Goal: Information Seeking & Learning: Check status

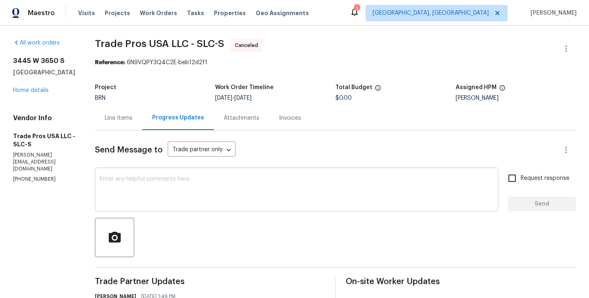
click at [137, 198] on textarea at bounding box center [296, 190] width 393 height 29
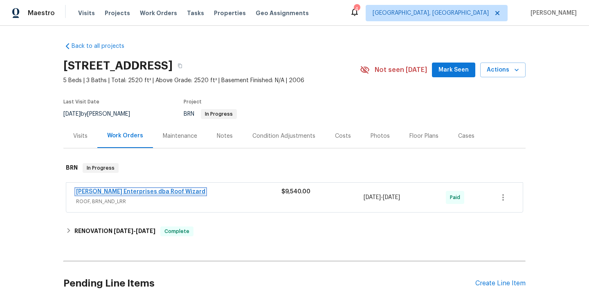
click at [148, 191] on link "Nordman Enterprises dba Roof Wizard" at bounding box center [140, 192] width 129 height 6
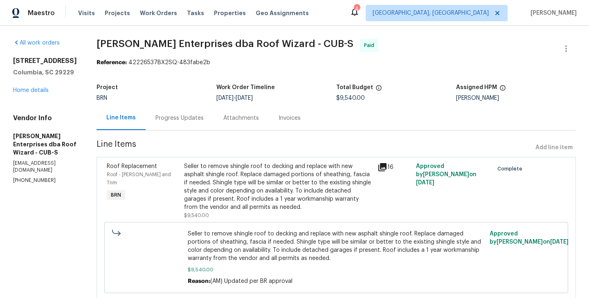
click at [171, 183] on div "Roof Replacement Roof - Eaves and Trim BRN" at bounding box center [142, 191] width 77 height 62
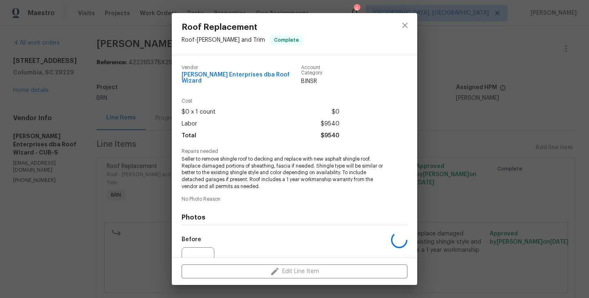
scroll to position [79, 0]
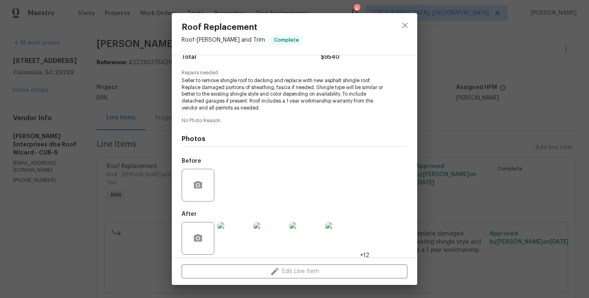
click at [137, 163] on div "Roof Replacement Roof - Eaves and Trim Complete Vendor Nordman Enterprises dba …" at bounding box center [294, 149] width 589 height 298
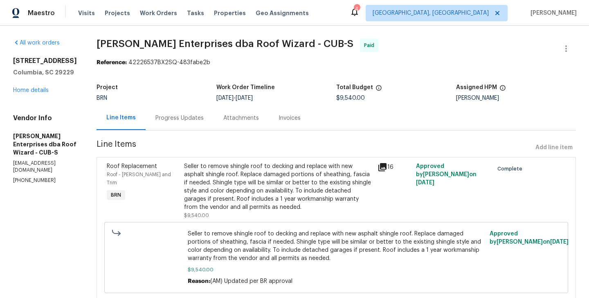
click at [171, 115] on div "Progress Updates" at bounding box center [179, 118] width 48 height 8
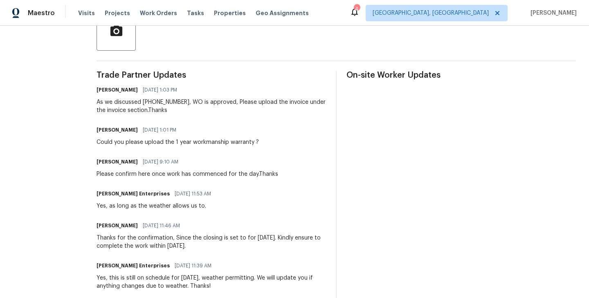
scroll to position [204, 0]
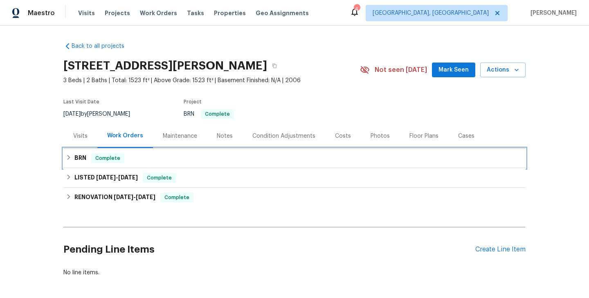
click at [165, 161] on div "BRN Complete" at bounding box center [294, 158] width 457 height 10
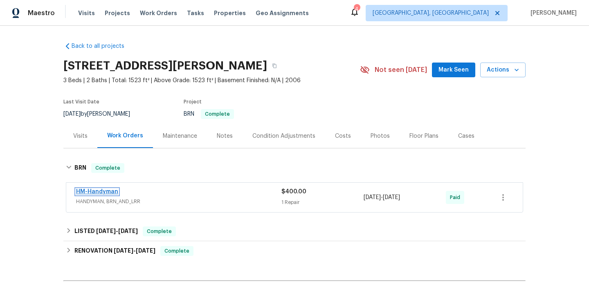
click at [114, 191] on link "HM-Handyman" at bounding box center [97, 192] width 42 height 6
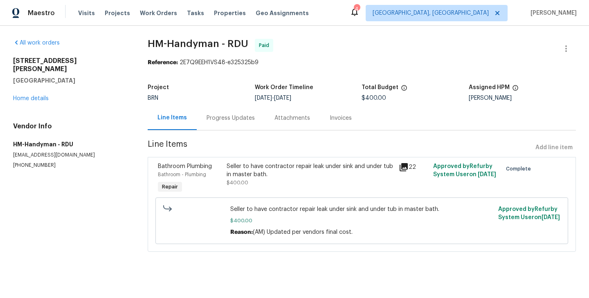
click at [221, 174] on div "Bathroom - Plumbing" at bounding box center [190, 175] width 64 height 8
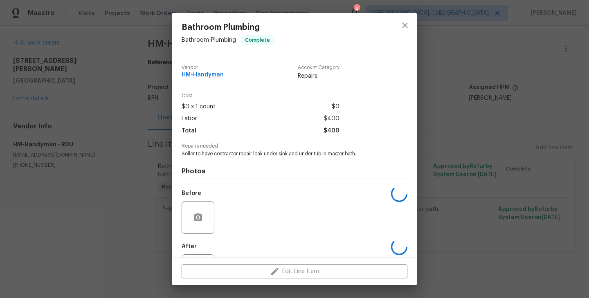
scroll to position [38, 0]
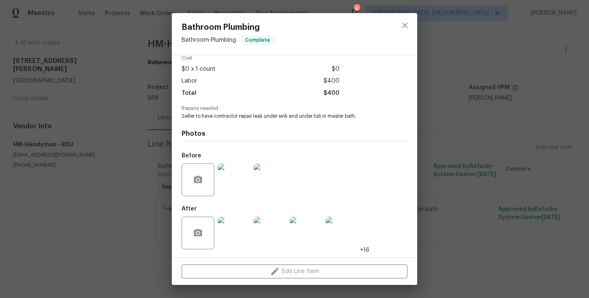
click at [241, 187] on img at bounding box center [234, 180] width 33 height 33
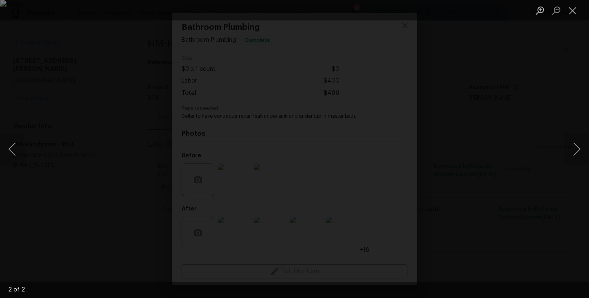
click at [68, 181] on div "Lightbox" at bounding box center [294, 149] width 589 height 298
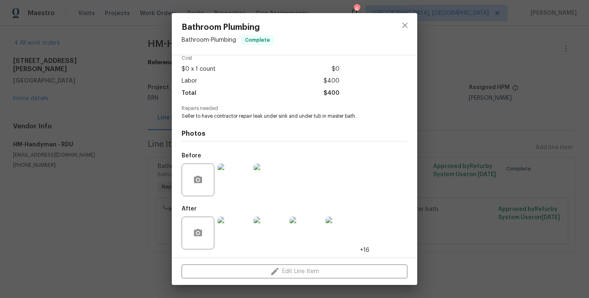
click at [231, 231] on img at bounding box center [234, 233] width 33 height 33
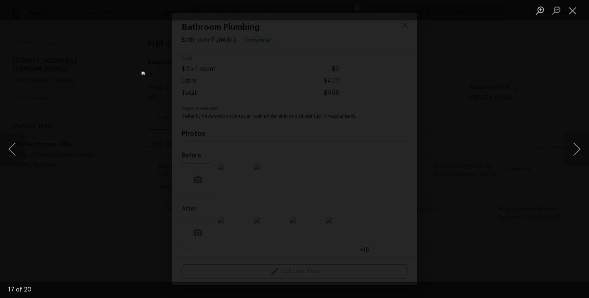
click at [85, 138] on div "Lightbox" at bounding box center [294, 149] width 589 height 298
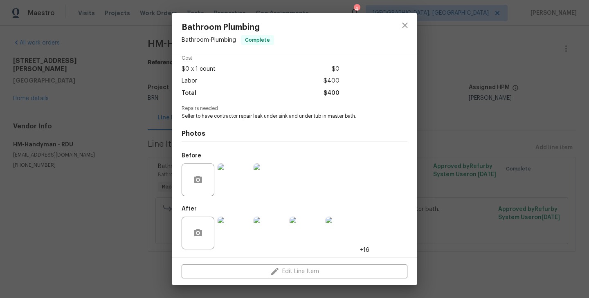
click at [137, 119] on div "Bathroom Plumbing Bathroom - Plumbing Complete Vendor HM-Handyman Account Categ…" at bounding box center [294, 149] width 589 height 298
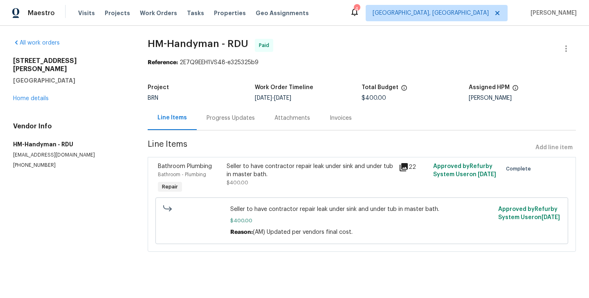
click at [226, 171] on div "Seller to have contractor repair leak under sink and under tub in master bath. …" at bounding box center [310, 179] width 172 height 38
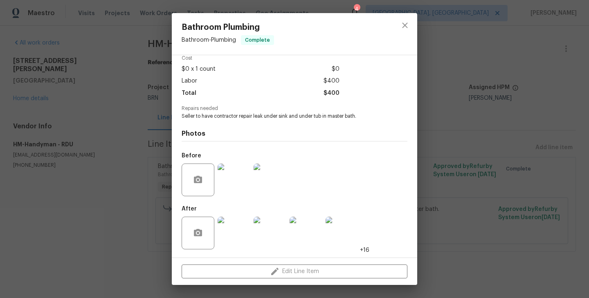
click at [122, 193] on div "Bathroom Plumbing Bathroom - Plumbing Complete Vendor HM-Handyman Account Categ…" at bounding box center [294, 149] width 589 height 298
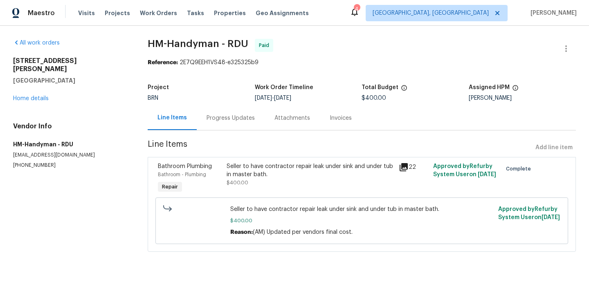
click at [219, 121] on div "Progress Updates" at bounding box center [231, 118] width 48 height 8
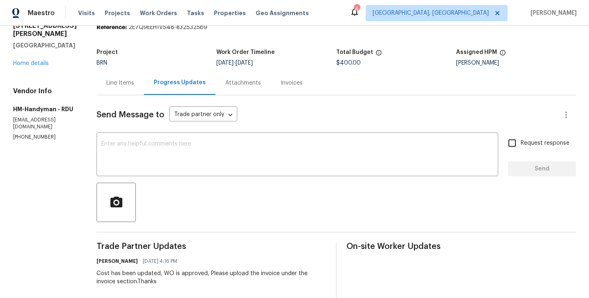
scroll to position [29, 0]
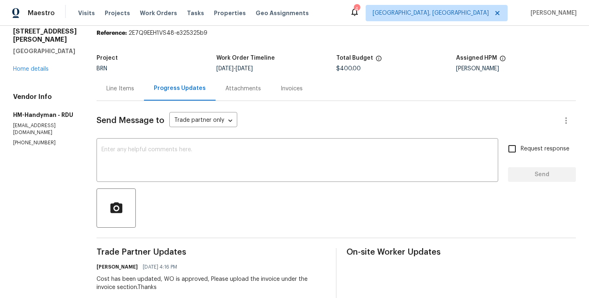
click at [130, 91] on div "Line Items" at bounding box center [120, 89] width 28 height 8
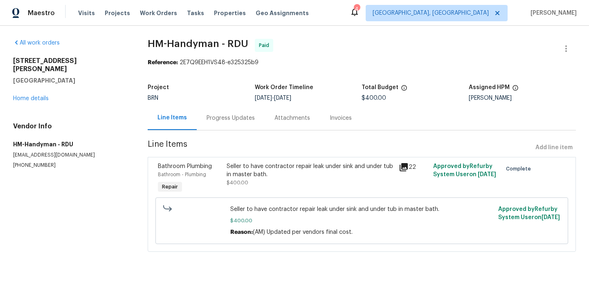
click at [218, 174] on div "Bathroom - Plumbing" at bounding box center [190, 175] width 64 height 8
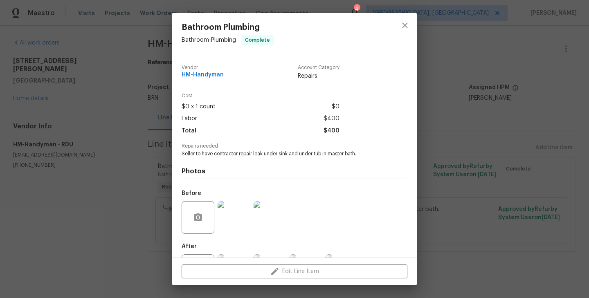
scroll to position [38, 0]
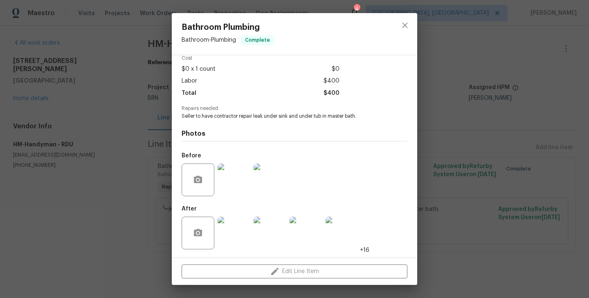
click at [166, 203] on div "Bathroom Plumbing Bathroom - Plumbing Complete Vendor HM-Handyman Account Categ…" at bounding box center [294, 149] width 589 height 298
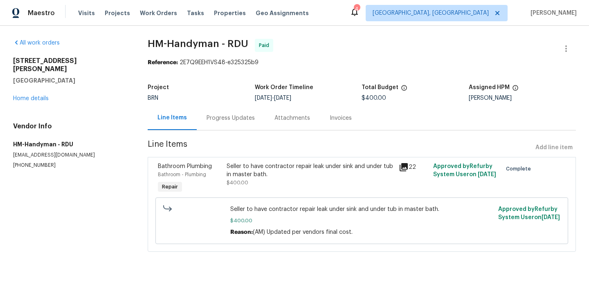
click at [233, 187] on div "Seller to have contractor repair leak under sink and under tub in master bath. …" at bounding box center [310, 179] width 172 height 38
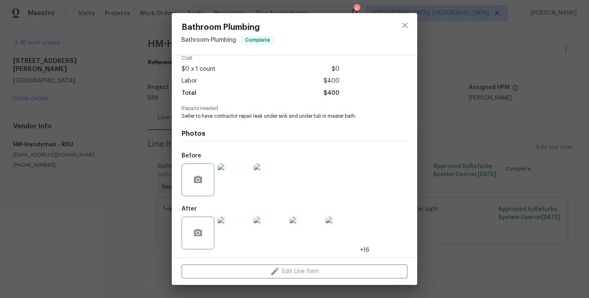
click at [133, 189] on div "Bathroom Plumbing Bathroom - Plumbing Complete Vendor HM-Handyman Account Categ…" at bounding box center [294, 149] width 589 height 298
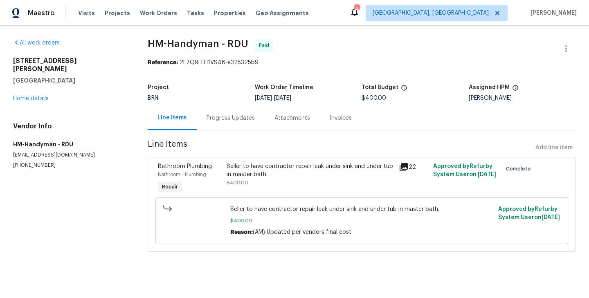
click at [220, 108] on div "Progress Updates" at bounding box center [231, 118] width 68 height 24
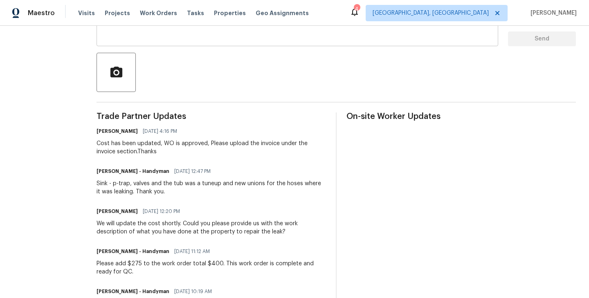
scroll to position [166, 0]
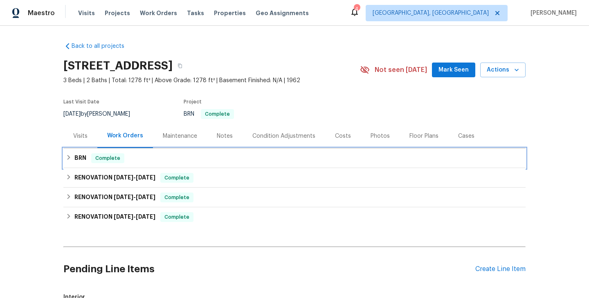
click at [157, 161] on div "BRN Complete" at bounding box center [294, 158] width 457 height 10
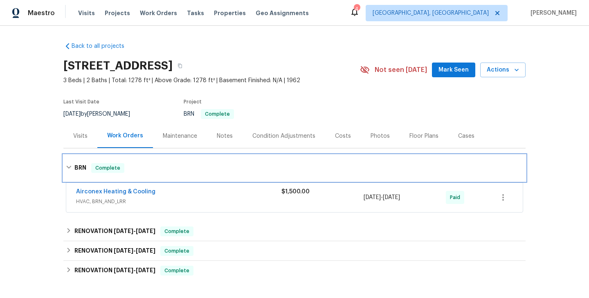
scroll to position [34, 0]
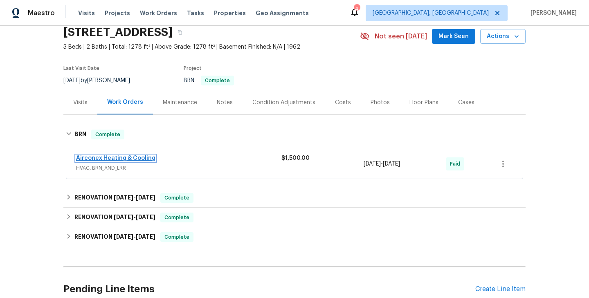
click at [132, 157] on link "Airconex Heating & Cooling" at bounding box center [115, 158] width 79 height 6
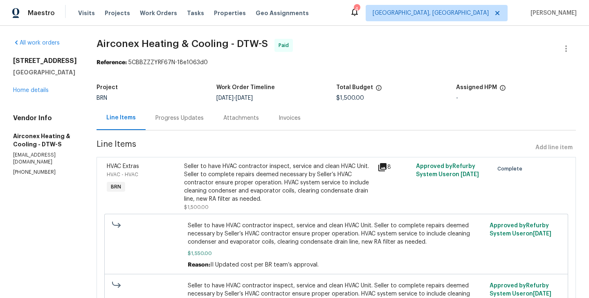
click at [193, 180] on div "Seller to have HVAC contractor inspect, service and clean HVAC Unit. Seller to …" at bounding box center [278, 182] width 189 height 41
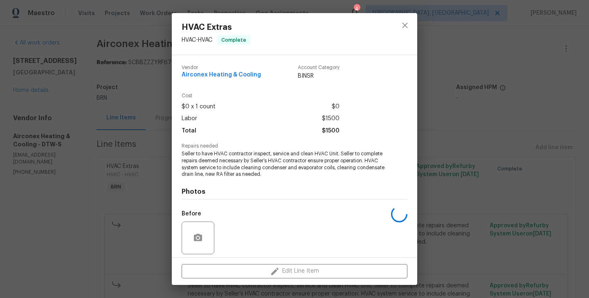
scroll to position [58, 0]
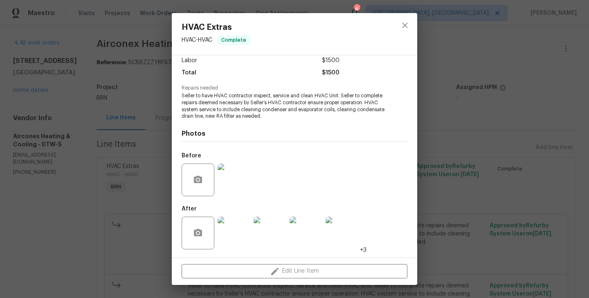
click at [242, 235] on img at bounding box center [234, 233] width 33 height 33
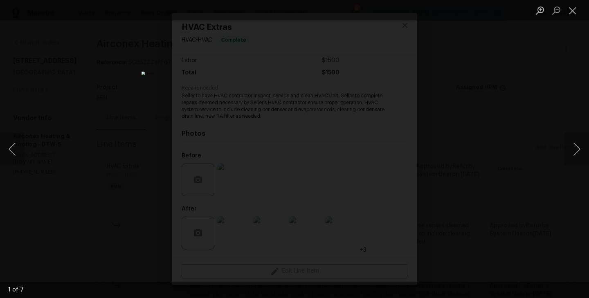
click at [111, 122] on div "Lightbox" at bounding box center [294, 149] width 589 height 298
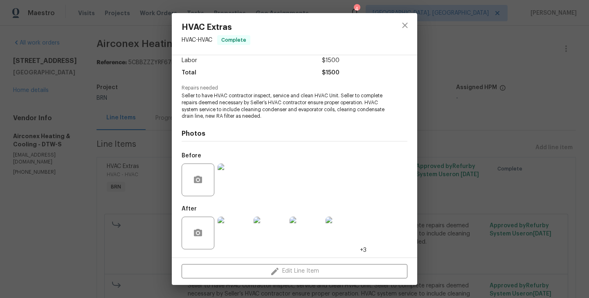
click at [121, 171] on div "HVAC Extras HVAC - HVAC Complete Vendor Airconex Heating & Cooling Account Cate…" at bounding box center [294, 149] width 589 height 298
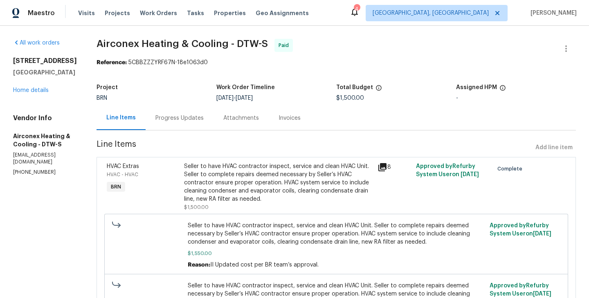
click at [182, 128] on div "Progress Updates" at bounding box center [180, 118] width 68 height 24
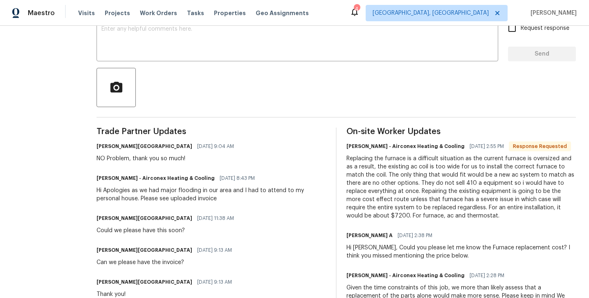
scroll to position [146, 0]
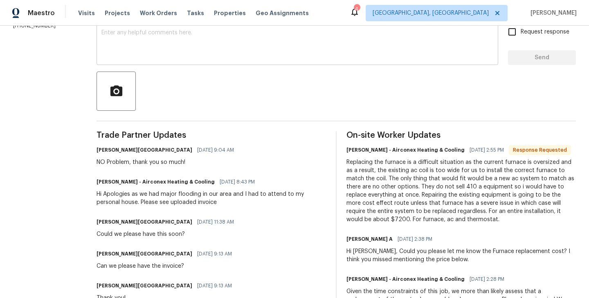
click at [418, 43] on textarea at bounding box center [297, 44] width 392 height 29
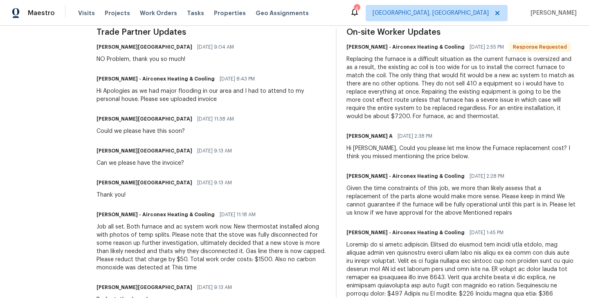
scroll to position [245, 0]
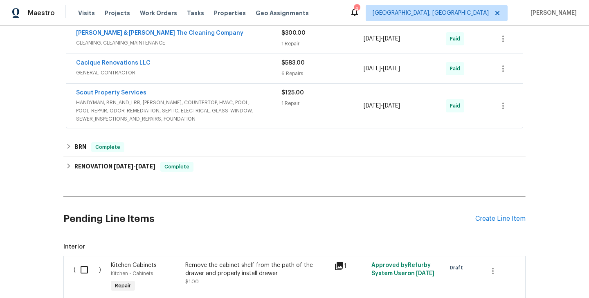
scroll to position [225, 0]
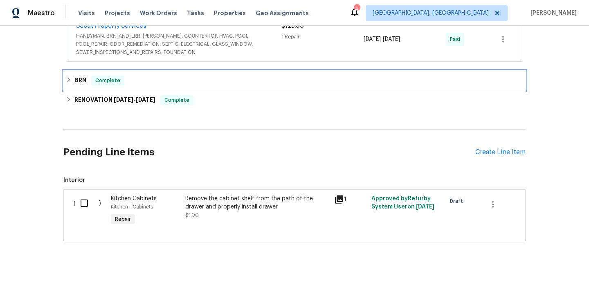
click at [150, 84] on div "BRN Complete" at bounding box center [294, 81] width 457 height 10
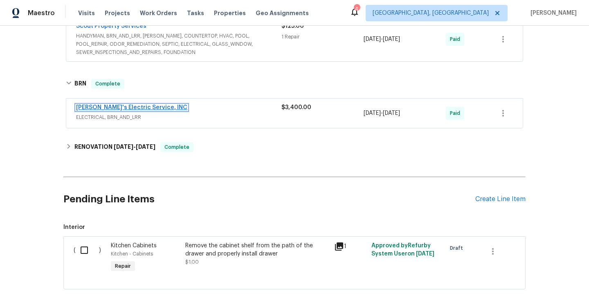
click at [118, 108] on link "Jack's Electric Service, INC" at bounding box center [131, 108] width 111 height 6
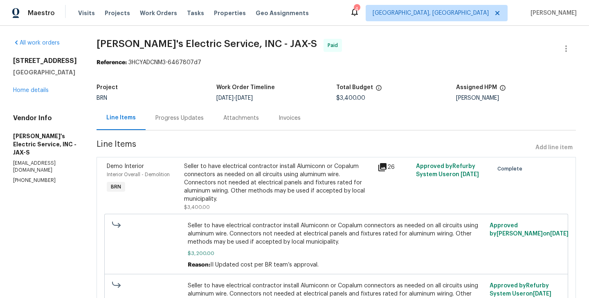
click at [182, 175] on div "Seller to have electrical contractor install Alumiconn or Copalum connectors as…" at bounding box center [278, 187] width 193 height 54
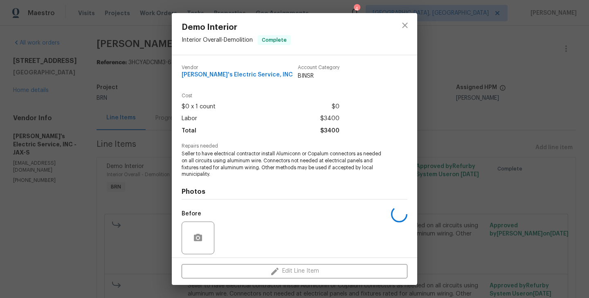
scroll to position [58, 0]
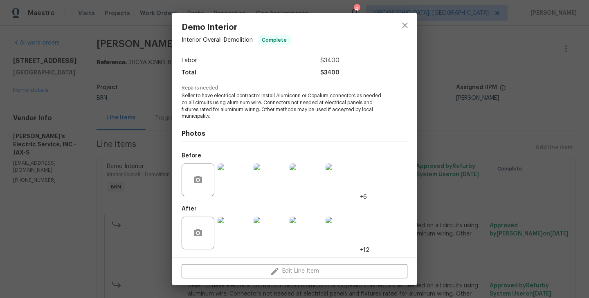
click at [229, 230] on img at bounding box center [234, 233] width 33 height 33
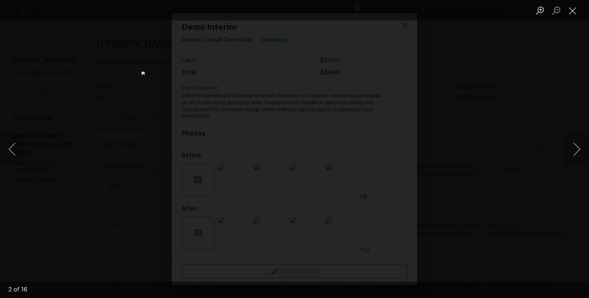
click at [147, 101] on div "Lightbox" at bounding box center [294, 149] width 589 height 298
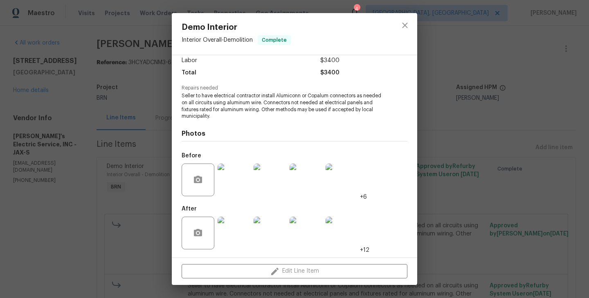
click at [240, 236] on img at bounding box center [234, 233] width 33 height 33
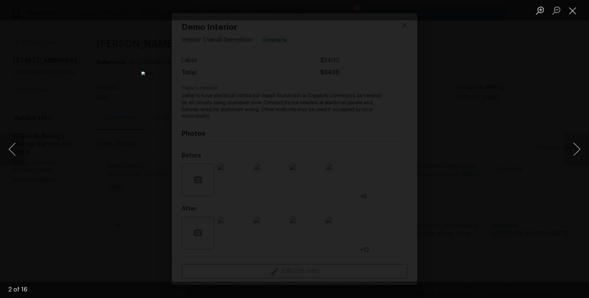
click at [79, 127] on div "Lightbox" at bounding box center [294, 149] width 589 height 298
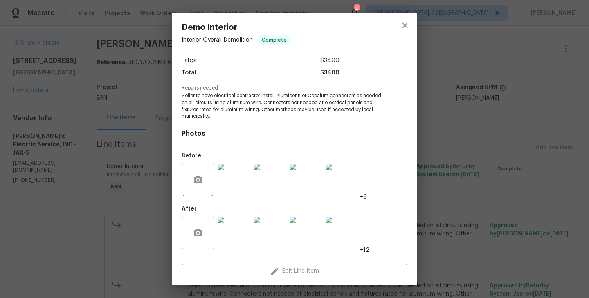
click at [234, 228] on img at bounding box center [234, 233] width 33 height 33
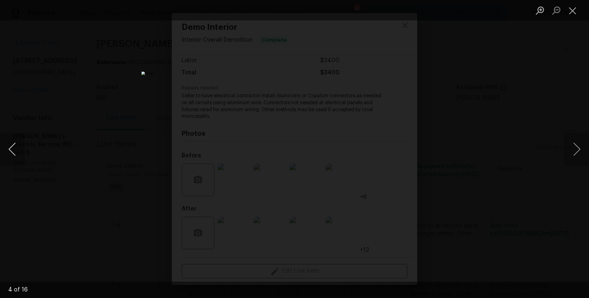
click at [16, 145] on button "Previous image" at bounding box center [12, 149] width 25 height 33
click at [121, 71] on div "Lightbox" at bounding box center [294, 149] width 589 height 298
click at [112, 96] on div "Lightbox" at bounding box center [294, 149] width 589 height 298
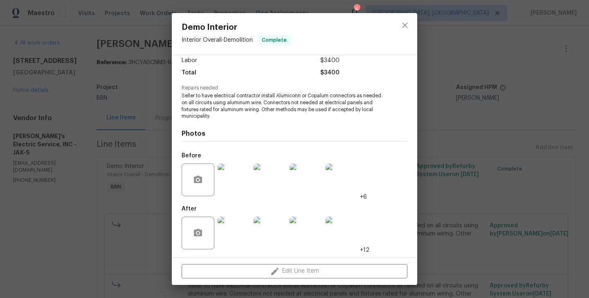
click at [130, 90] on div "Demo Interior Interior Overall - Demolition Complete Vendor Jack's Electric Ser…" at bounding box center [294, 149] width 589 height 298
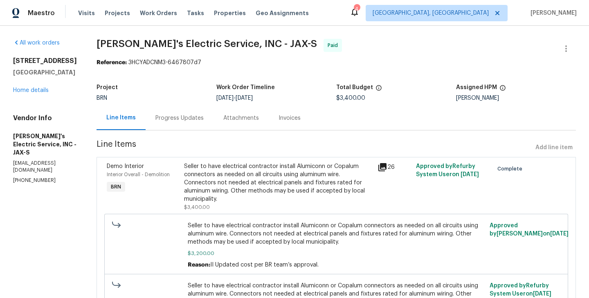
click at [166, 172] on span "Interior Overall - Demolition" at bounding box center [138, 174] width 63 height 5
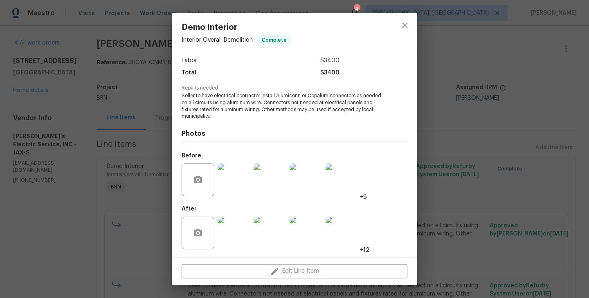
click at [149, 167] on div "Demo Interior Interior Overall - Demolition Complete Vendor Jack's Electric Ser…" at bounding box center [294, 149] width 589 height 298
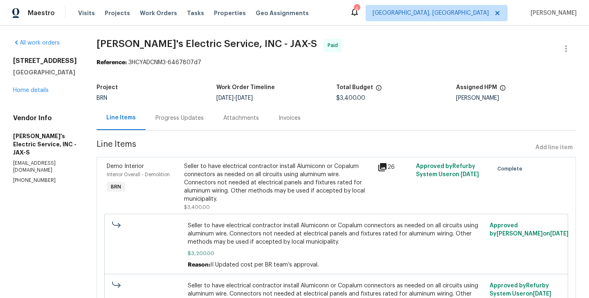
click at [180, 129] on div "Progress Updates" at bounding box center [180, 118] width 68 height 24
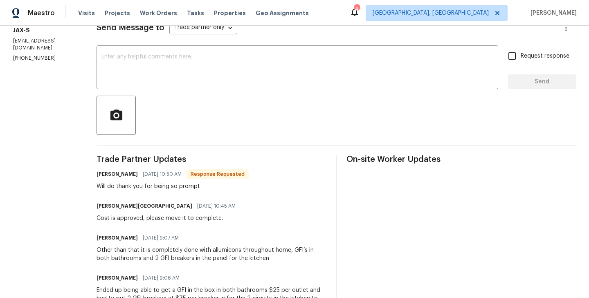
scroll to position [125, 0]
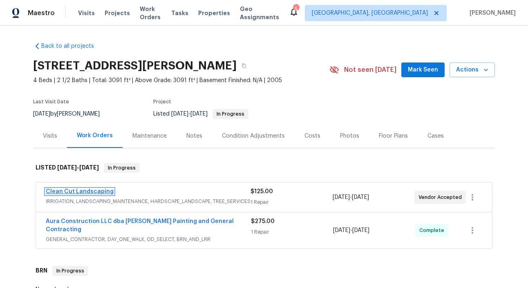
click at [88, 193] on link "Clean Cut Landscaping" at bounding box center [80, 192] width 68 height 6
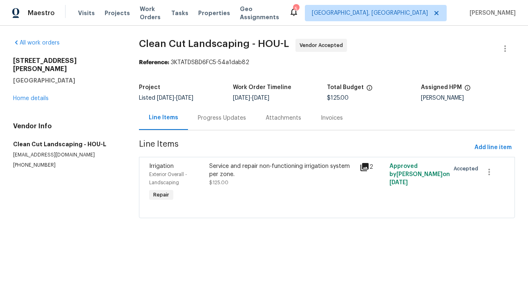
click at [217, 124] on div "Progress Updates" at bounding box center [222, 118] width 68 height 24
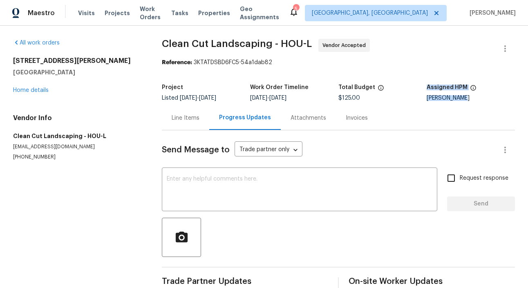
drag, startPoint x: 466, startPoint y: 101, endPoint x: 418, endPoint y: 101, distance: 47.9
click at [418, 101] on div "Project Listed [DATE] - [DATE] Work Order Timeline [DATE] - [DATE] Total Budget…" at bounding box center [338, 93] width 353 height 26
click at [451, 100] on div "[PERSON_NAME]" at bounding box center [471, 98] width 88 height 6
drag, startPoint x: 465, startPoint y: 99, endPoint x: 427, endPoint y: 99, distance: 37.2
click at [427, 99] on div "Stephen Lacy" at bounding box center [471, 98] width 88 height 6
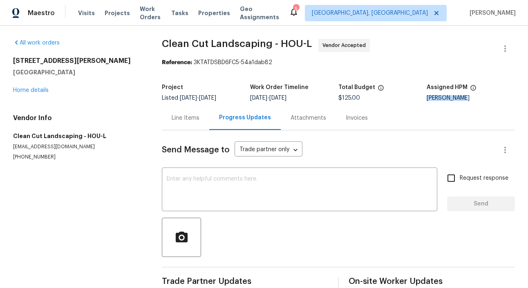
copy div "Stephen Lacy"
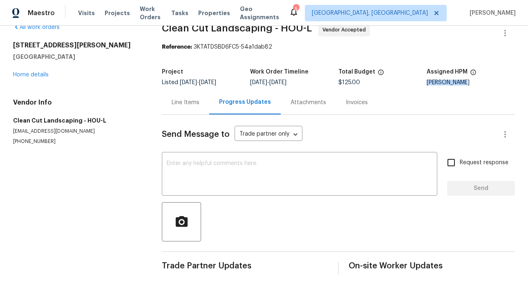
click at [185, 102] on div "Line Items" at bounding box center [186, 103] width 28 height 8
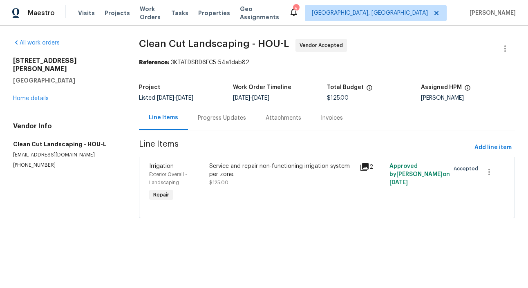
click at [207, 177] on div "Service and repair non-functioning irrigation system per zone. $125.00" at bounding box center [282, 183] width 150 height 46
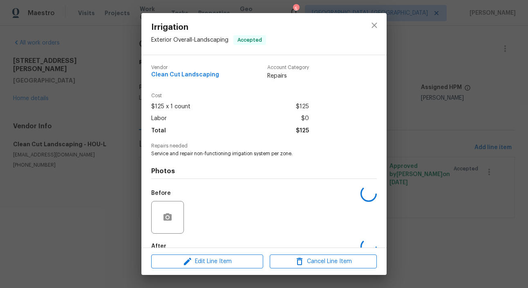
scroll to position [47, 0]
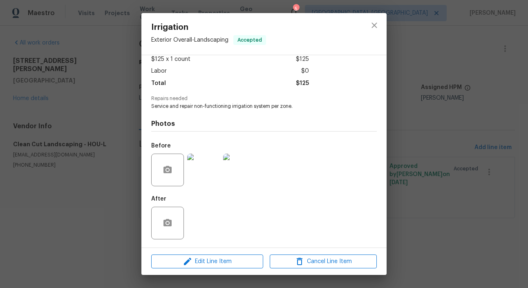
click at [186, 165] on div at bounding box center [204, 170] width 36 height 43
click at [199, 166] on img at bounding box center [203, 170] width 33 height 33
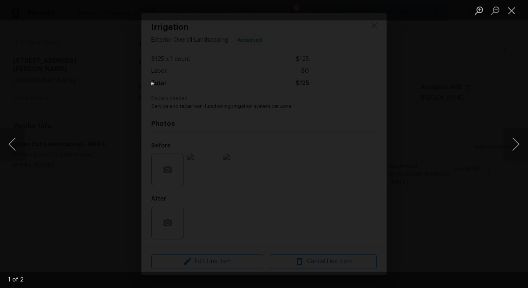
click at [113, 130] on div "Lightbox" at bounding box center [264, 144] width 528 height 288
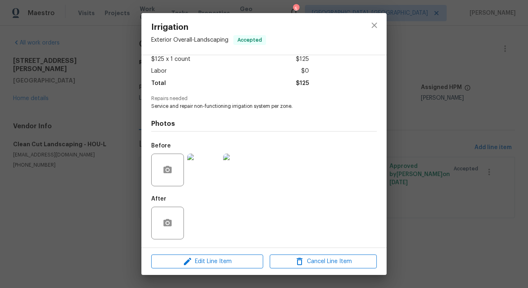
click at [128, 139] on div "Irrigation Exterior Overall - Landscaping Accepted Vendor Clean Cut Landscaping…" at bounding box center [264, 144] width 528 height 288
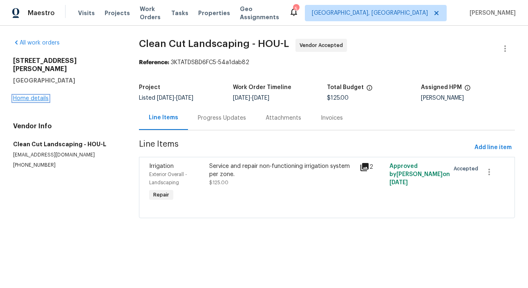
click at [35, 96] on link "Home details" at bounding box center [31, 99] width 36 height 6
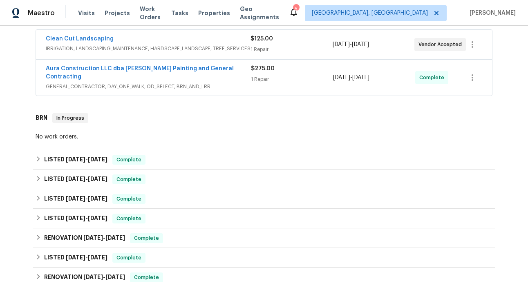
scroll to position [110, 0]
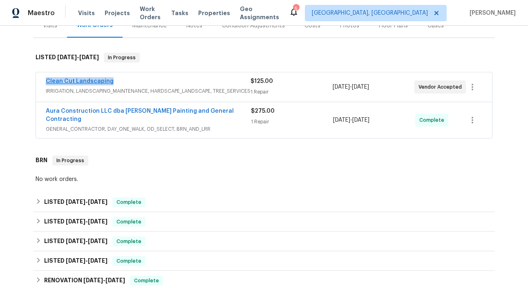
drag, startPoint x: 112, startPoint y: 81, endPoint x: 46, endPoint y: 81, distance: 66.3
click at [46, 81] on div "Clean Cut Landscaping" at bounding box center [148, 82] width 205 height 10
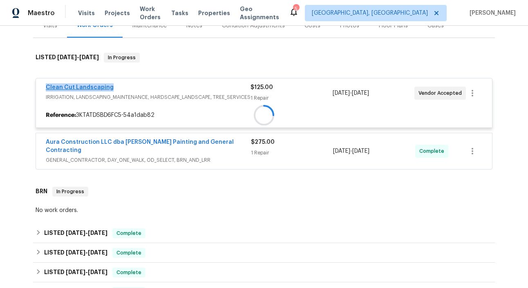
copy link "Clean Cut Landscaping"
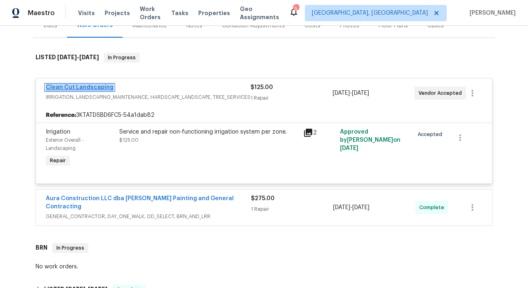
click at [88, 90] on link "Clean Cut Landscaping" at bounding box center [80, 88] width 68 height 6
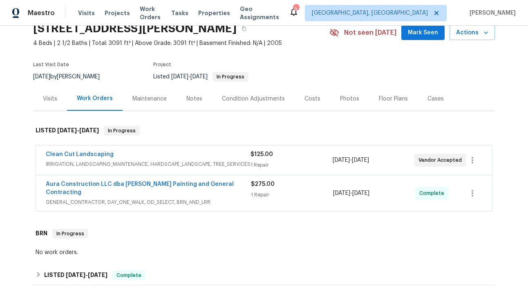
scroll to position [99, 0]
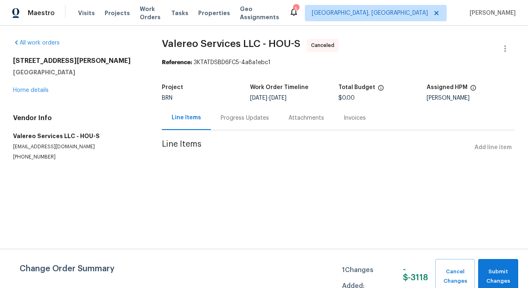
click at [237, 126] on div "Progress Updates" at bounding box center [245, 118] width 68 height 24
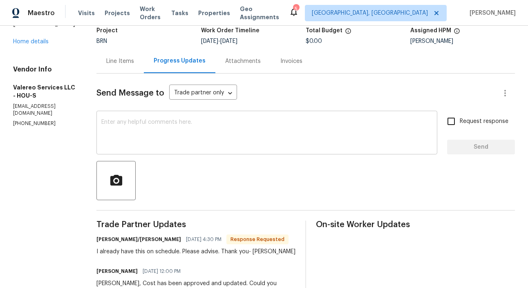
scroll to position [56, 0]
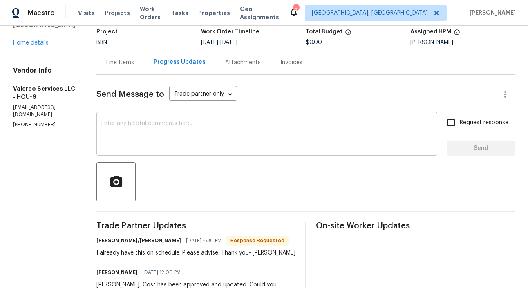
click at [135, 125] on textarea at bounding box center [266, 135] width 331 height 29
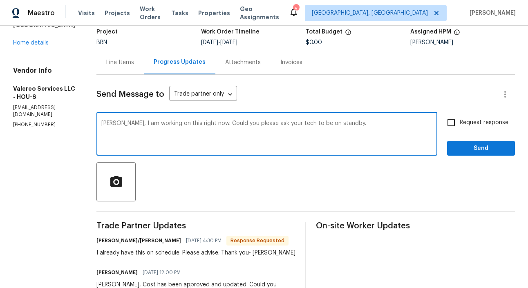
type textarea "[PERSON_NAME], I am working on this right now. Could you please ask your tech t…"
click at [453, 119] on input "Request response" at bounding box center [451, 122] width 17 height 17
checkbox input "true"
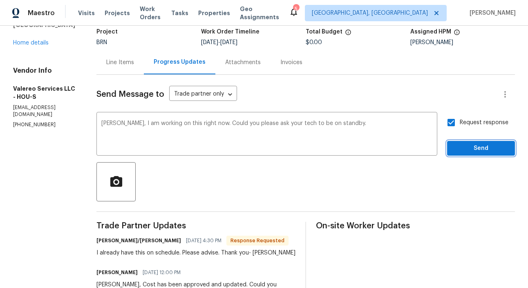
click at [494, 149] on span "Send" at bounding box center [481, 149] width 55 height 10
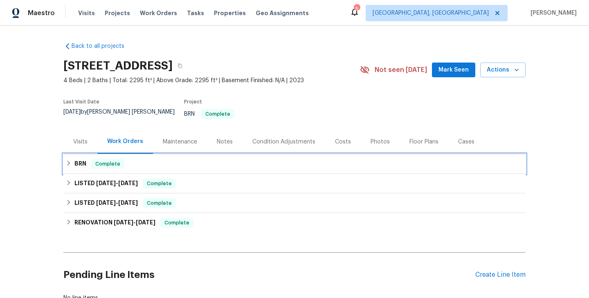
click at [157, 164] on div "BRN Complete" at bounding box center [294, 164] width 462 height 20
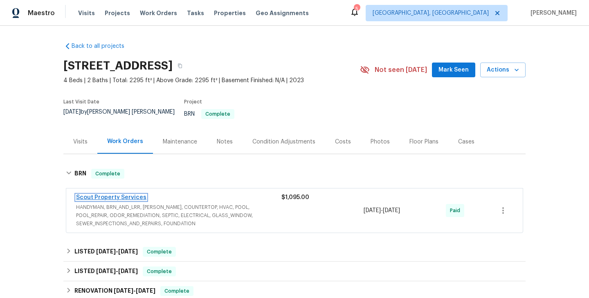
click at [106, 195] on link "Scout Property Services" at bounding box center [111, 198] width 70 height 6
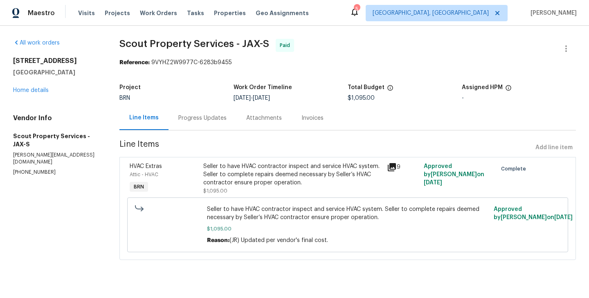
click at [201, 178] on div "Seller to have HVAC contractor inspect and service HVAC system. Seller to compl…" at bounding box center [293, 179] width 184 height 38
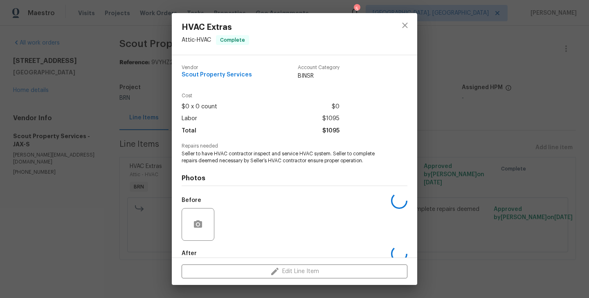
scroll to position [45, 0]
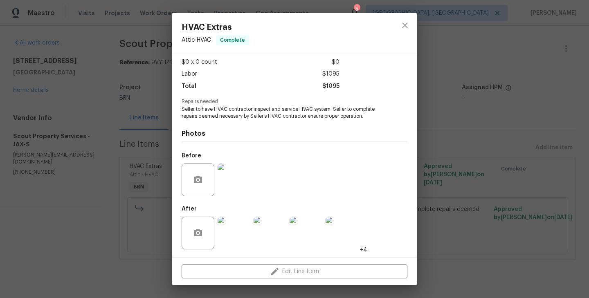
click at [239, 245] on img at bounding box center [234, 233] width 33 height 33
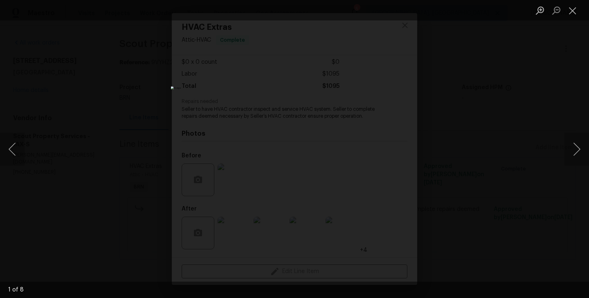
click at [190, 153] on div "Lightbox" at bounding box center [294, 149] width 589 height 298
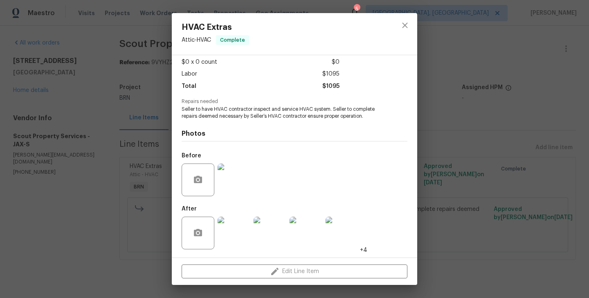
click at [270, 236] on img at bounding box center [270, 233] width 33 height 33
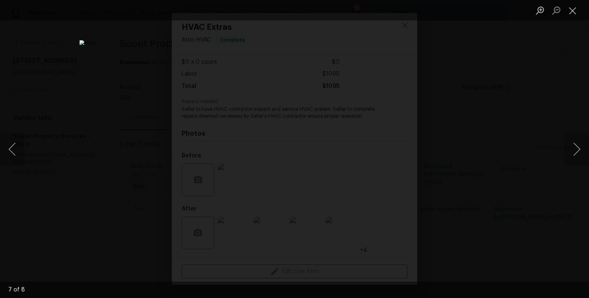
click at [65, 163] on div "Lightbox" at bounding box center [294, 149] width 589 height 298
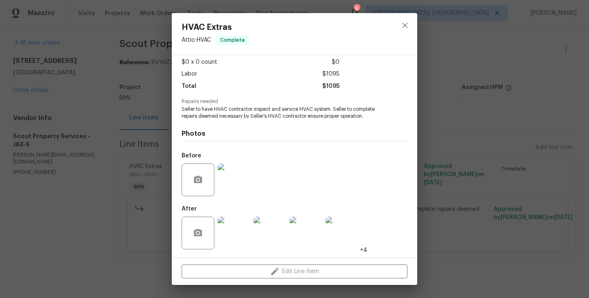
click at [67, 179] on div "HVAC Extras Attic - HVAC Complete Vendor Scout Property Services Account Catego…" at bounding box center [294, 149] width 589 height 298
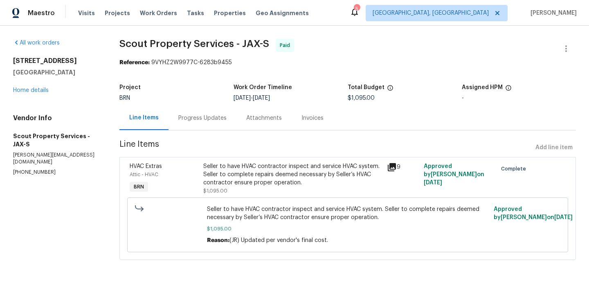
click at [192, 124] on div "Progress Updates" at bounding box center [202, 118] width 68 height 24
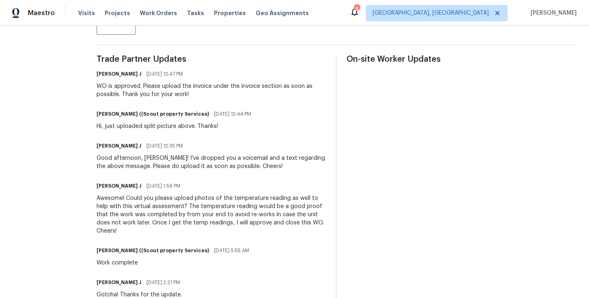
scroll to position [223, 0]
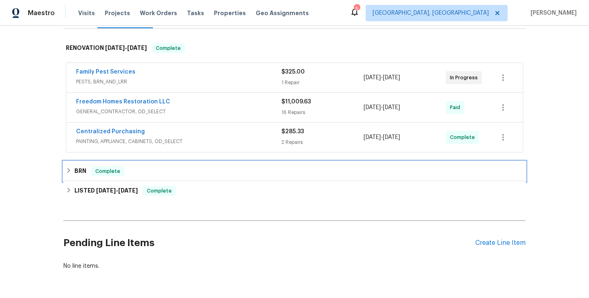
click at [153, 171] on div "BRN Complete" at bounding box center [294, 171] width 457 height 10
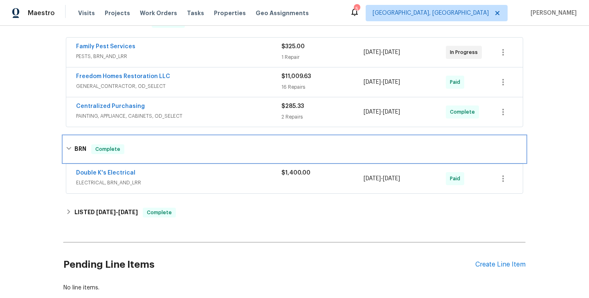
scroll to position [150, 0]
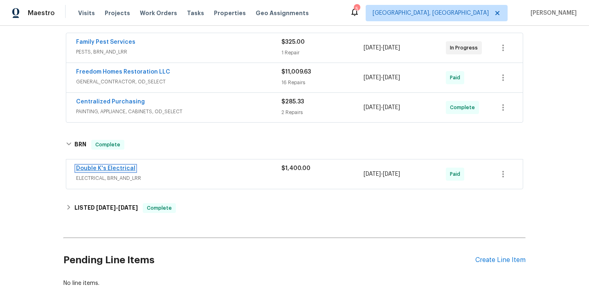
click at [108, 168] on link "Double K's Electrical" at bounding box center [105, 169] width 59 height 6
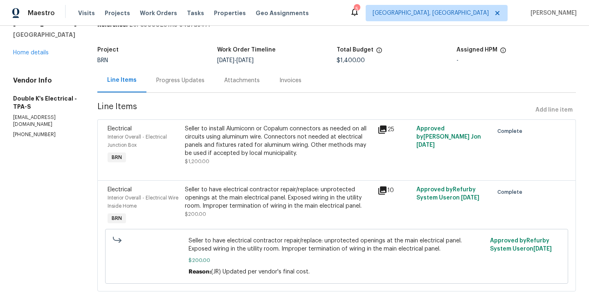
scroll to position [55, 0]
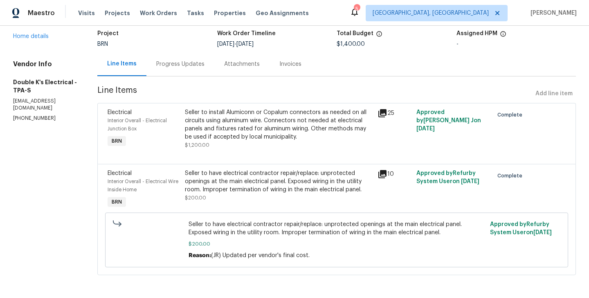
click at [186, 131] on div "Seller to install Alumiconn or Copalum connectors as needed on all circuits usi…" at bounding box center [278, 129] width 193 height 46
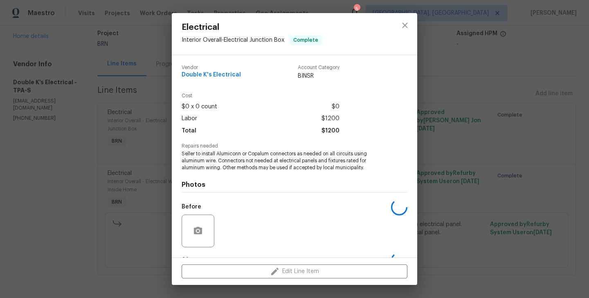
scroll to position [51, 0]
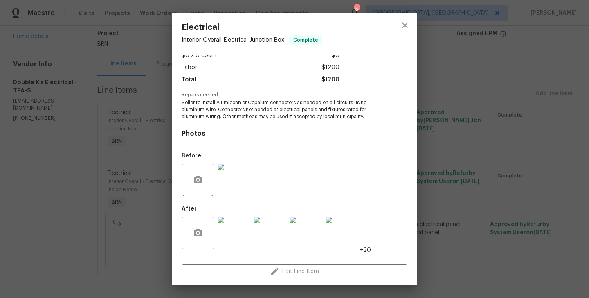
click at [233, 175] on img at bounding box center [234, 180] width 33 height 33
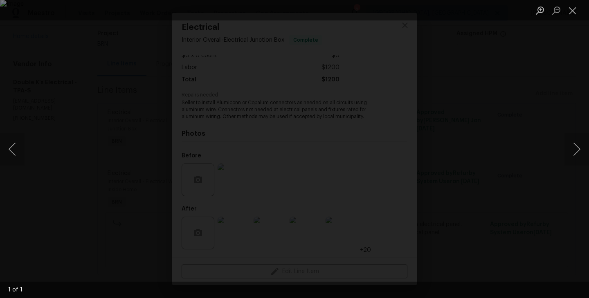
click at [56, 187] on div "Lightbox" at bounding box center [294, 149] width 589 height 298
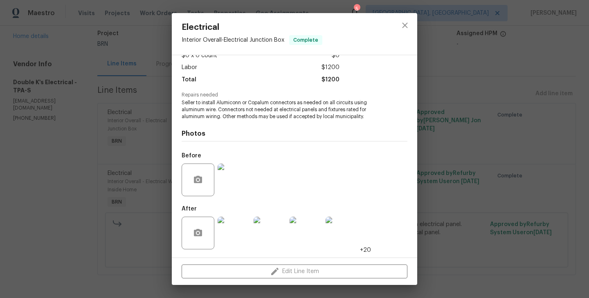
click at [236, 230] on img at bounding box center [234, 233] width 33 height 33
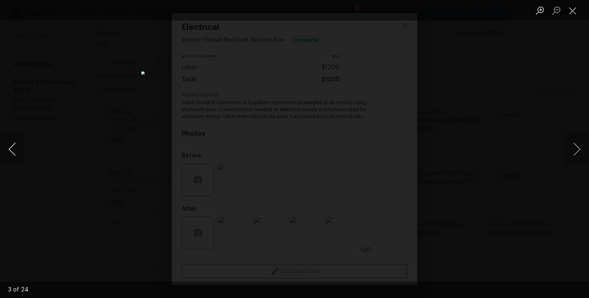
click at [15, 147] on button "Previous image" at bounding box center [12, 149] width 25 height 33
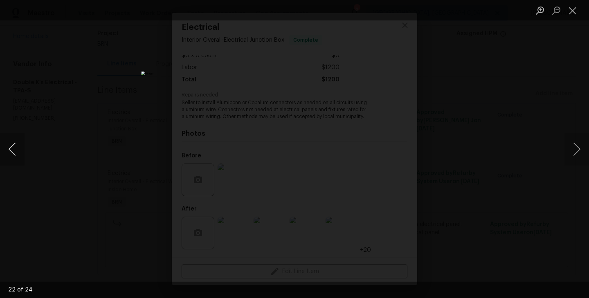
click at [15, 147] on button "Previous image" at bounding box center [12, 149] width 25 height 33
click at [8, 148] on button "Previous image" at bounding box center [12, 149] width 25 height 33
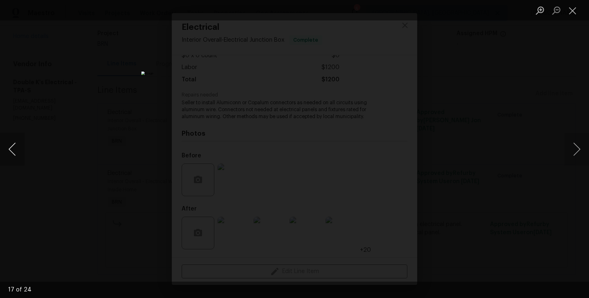
click at [8, 148] on button "Previous image" at bounding box center [12, 149] width 25 height 33
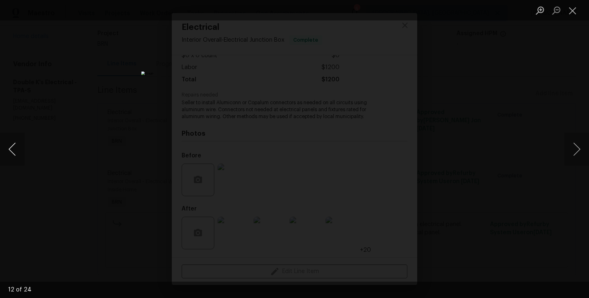
click at [8, 148] on button "Previous image" at bounding box center [12, 149] width 25 height 33
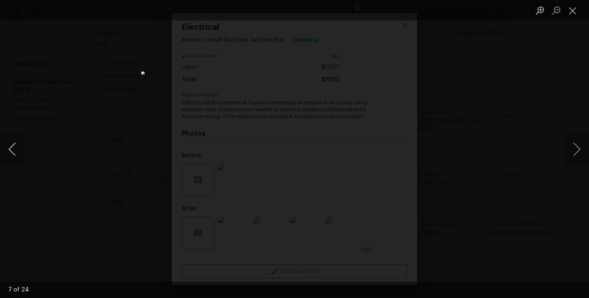
click at [8, 148] on button "Previous image" at bounding box center [12, 149] width 25 height 33
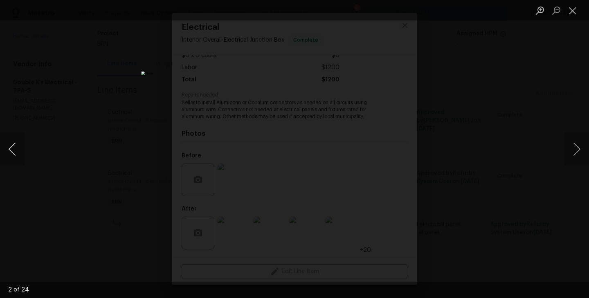
click at [8, 148] on button "Previous image" at bounding box center [12, 149] width 25 height 33
click at [79, 141] on div "Lightbox" at bounding box center [294, 149] width 589 height 298
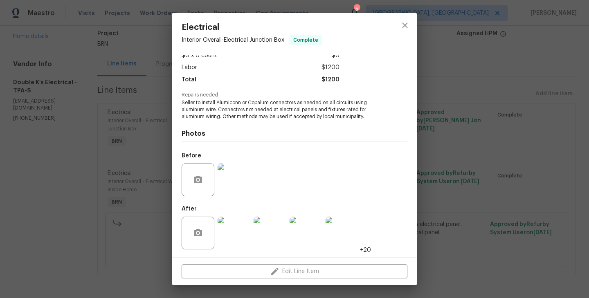
click at [139, 149] on div "Electrical Interior Overall - Electrical Junction Box Complete Vendor Double K'…" at bounding box center [294, 149] width 589 height 298
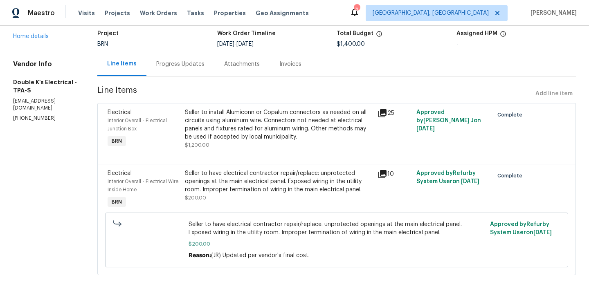
click at [182, 192] on div "Electrical Interior Overall - Electrical Wire Inside Home BRN" at bounding box center [143, 190] width 77 height 46
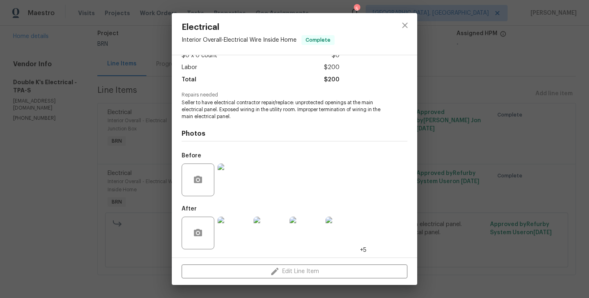
click at [238, 187] on img at bounding box center [234, 180] width 33 height 33
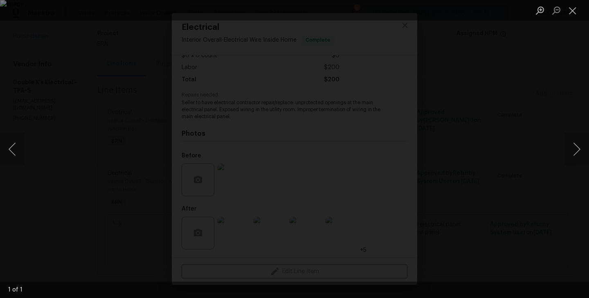
click at [74, 203] on div "Lightbox" at bounding box center [294, 149] width 589 height 298
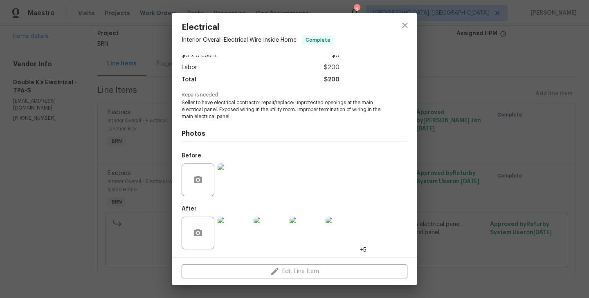
click at [236, 229] on img at bounding box center [234, 233] width 33 height 33
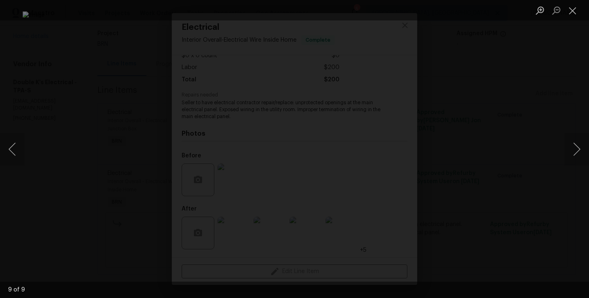
click at [81, 106] on div "Lightbox" at bounding box center [294, 149] width 589 height 298
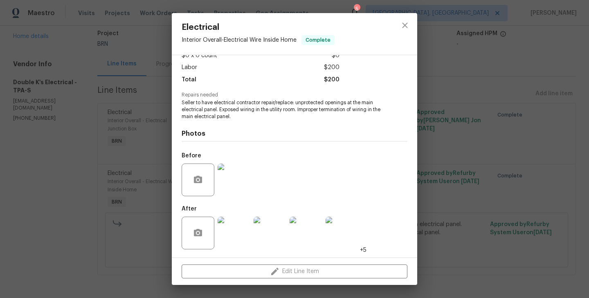
click at [101, 132] on div "Electrical Interior Overall - Electrical Wire Inside Home Complete Vendor Doubl…" at bounding box center [294, 149] width 589 height 298
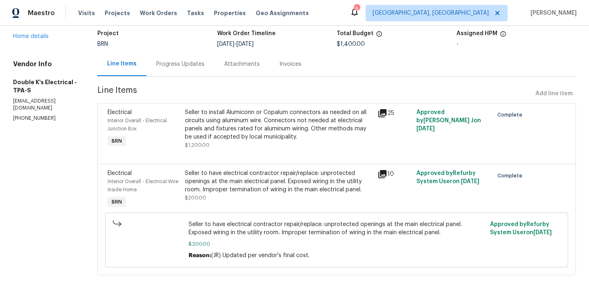
click at [182, 64] on div "Progress Updates" at bounding box center [180, 64] width 48 height 8
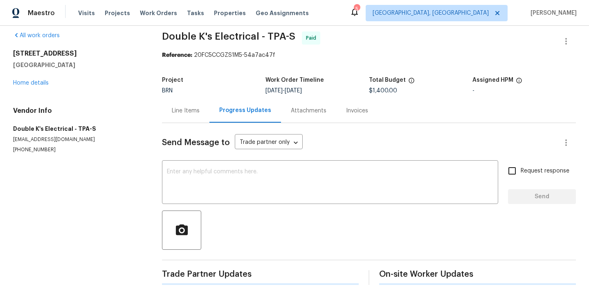
scroll to position [55, 0]
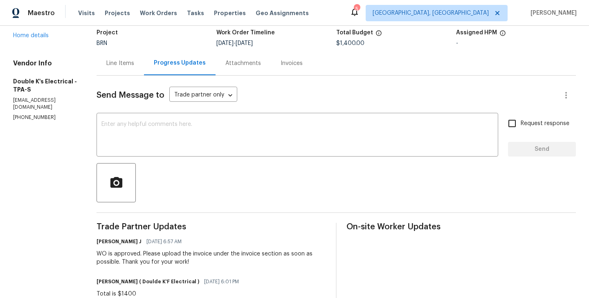
click at [121, 71] on div "Line Items" at bounding box center [120, 63] width 47 height 24
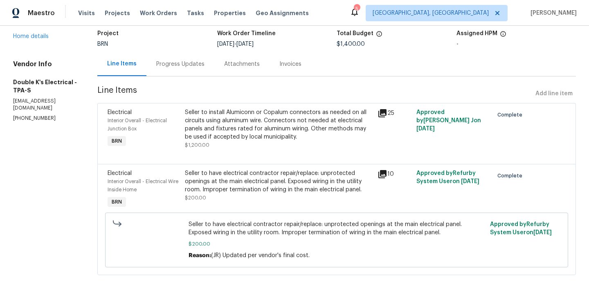
click at [192, 63] on div "Progress Updates" at bounding box center [180, 64] width 48 height 8
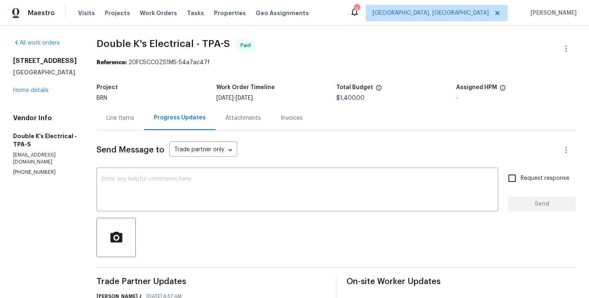
click at [126, 122] on div "Line Items" at bounding box center [120, 118] width 28 height 8
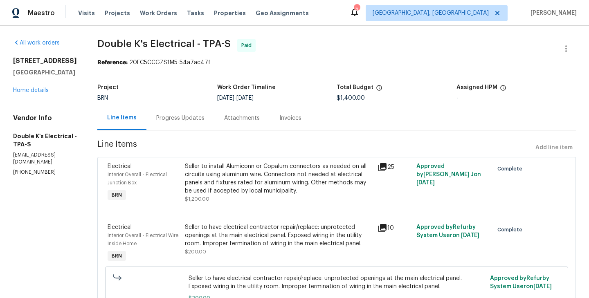
click at [186, 119] on div "Progress Updates" at bounding box center [180, 118] width 48 height 8
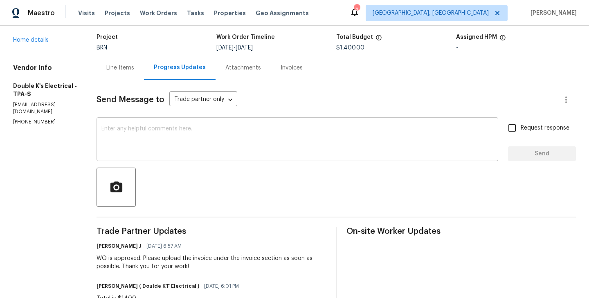
scroll to position [52, 0]
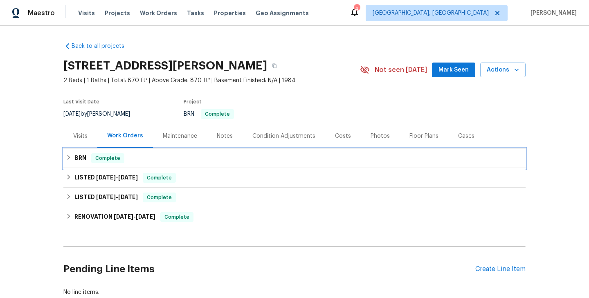
click at [146, 163] on div "BRN Complete" at bounding box center [294, 158] width 457 height 10
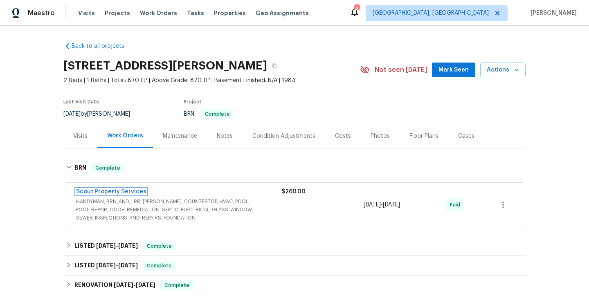
click at [108, 195] on link "Scout Property Services" at bounding box center [111, 192] width 70 height 6
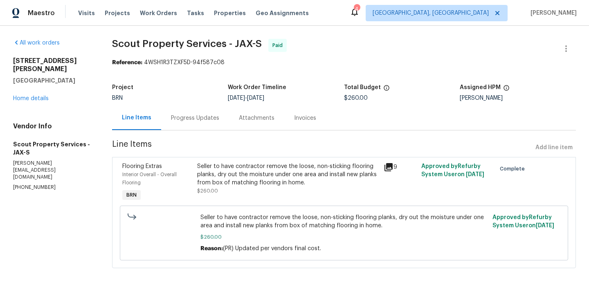
click at [197, 174] on div "Seller to have contractor remove the loose, non-sticking flooring planks, dry o…" at bounding box center [288, 183] width 187 height 46
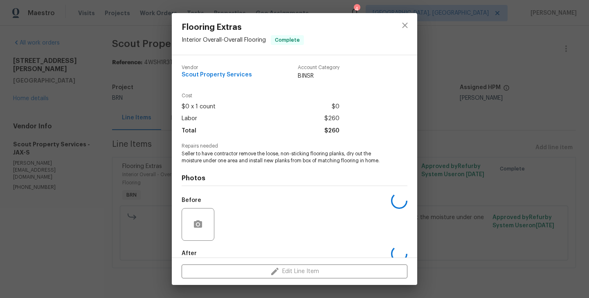
scroll to position [45, 0]
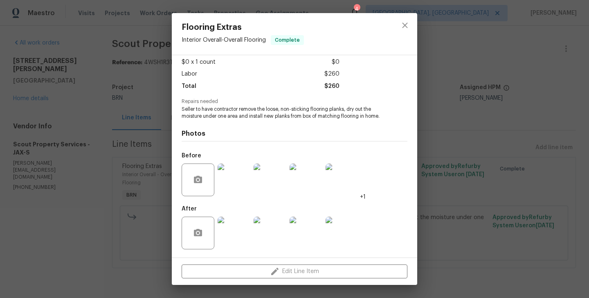
click at [122, 191] on div "Flooring Extras Interior Overall - Overall Flooring Complete Vendor Scout Prope…" at bounding box center [294, 149] width 589 height 298
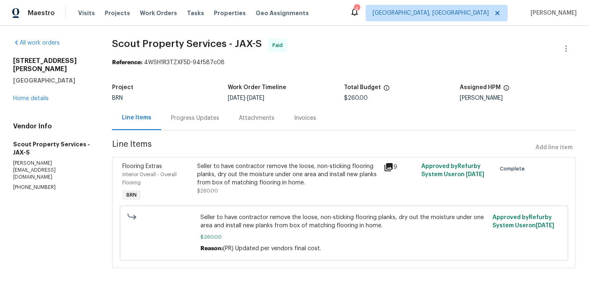
click at [197, 120] on div "Progress Updates" at bounding box center [195, 118] width 48 height 8
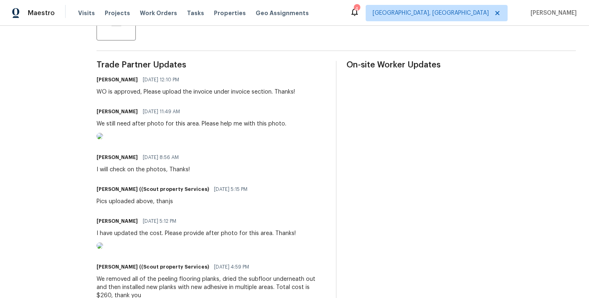
scroll to position [215, 0]
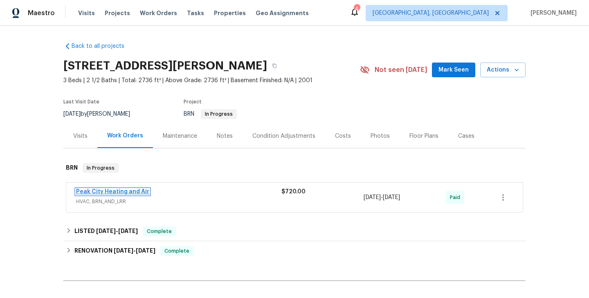
click at [127, 191] on link "Peak City Heating and Air" at bounding box center [112, 192] width 73 height 6
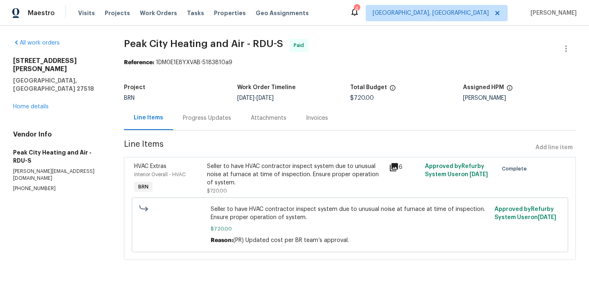
click at [204, 178] on div "HVAC Extras Interior Overall - HVAC BRN" at bounding box center [168, 179] width 73 height 38
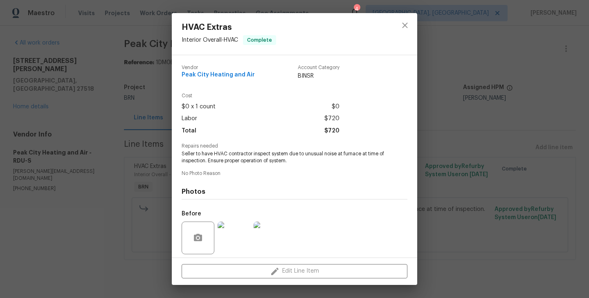
click at [425, 88] on div "HVAC Extras Interior Overall - HVAC Complete Vendor Peak City Heating and Air A…" at bounding box center [294, 149] width 589 height 298
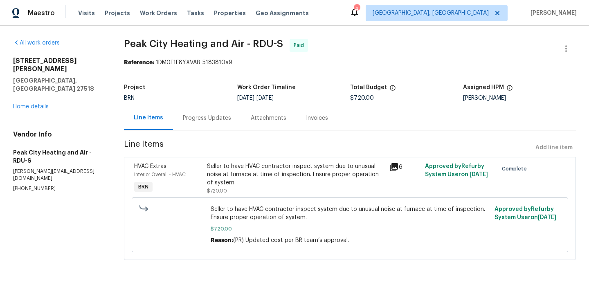
click at [197, 175] on div "Interior Overall - HVAC" at bounding box center [168, 175] width 68 height 8
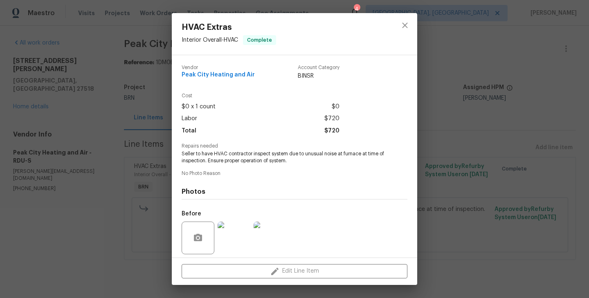
scroll to position [58, 0]
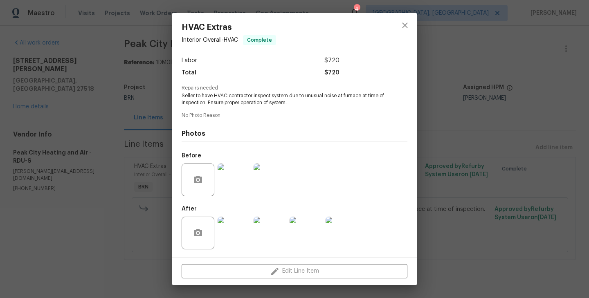
click at [232, 230] on img at bounding box center [234, 233] width 33 height 33
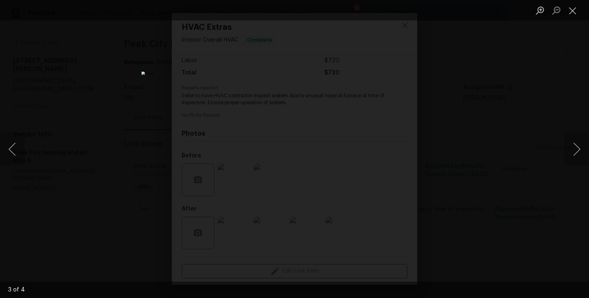
click at [121, 133] on div "Lightbox" at bounding box center [294, 149] width 589 height 298
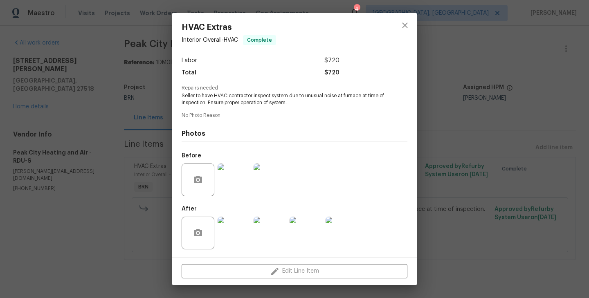
click at [185, 135] on h4 "Photos" at bounding box center [295, 134] width 226 height 8
click at [161, 122] on div "HVAC Extras Interior Overall - HVAC Complete Vendor Peak City Heating and Air A…" at bounding box center [294, 149] width 589 height 298
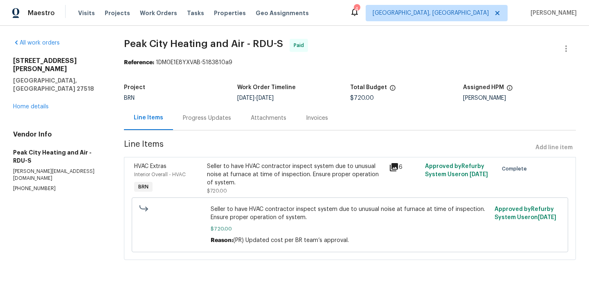
click at [203, 119] on div "Progress Updates" at bounding box center [207, 118] width 48 height 8
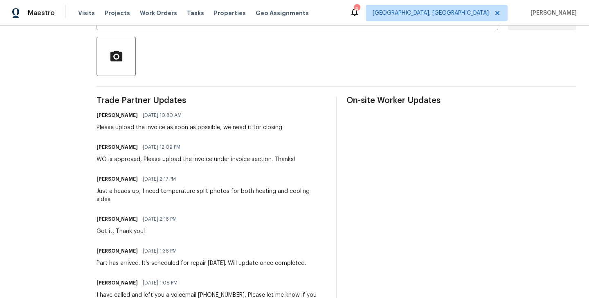
scroll to position [181, 0]
